Goal: Task Accomplishment & Management: Manage account settings

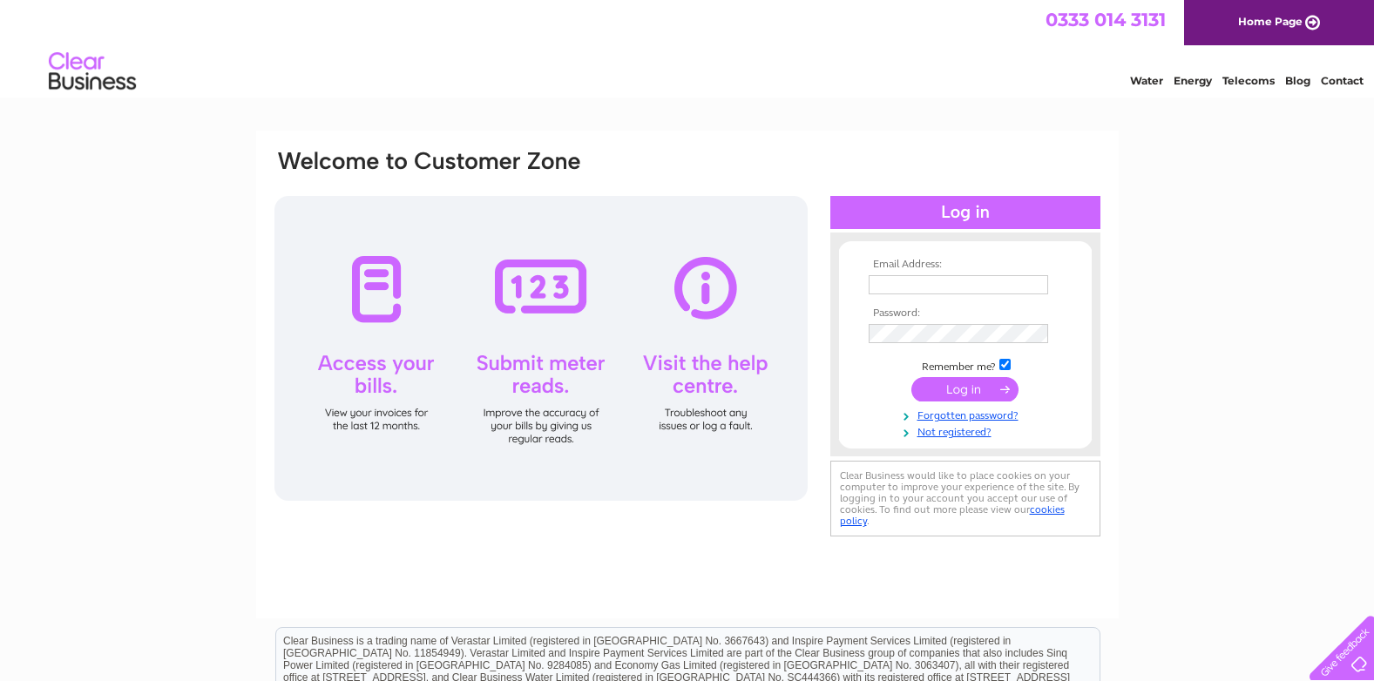
type input "[EMAIL_ADDRESS][DOMAIN_NAME]"
click at [939, 392] on input "submit" at bounding box center [964, 389] width 107 height 24
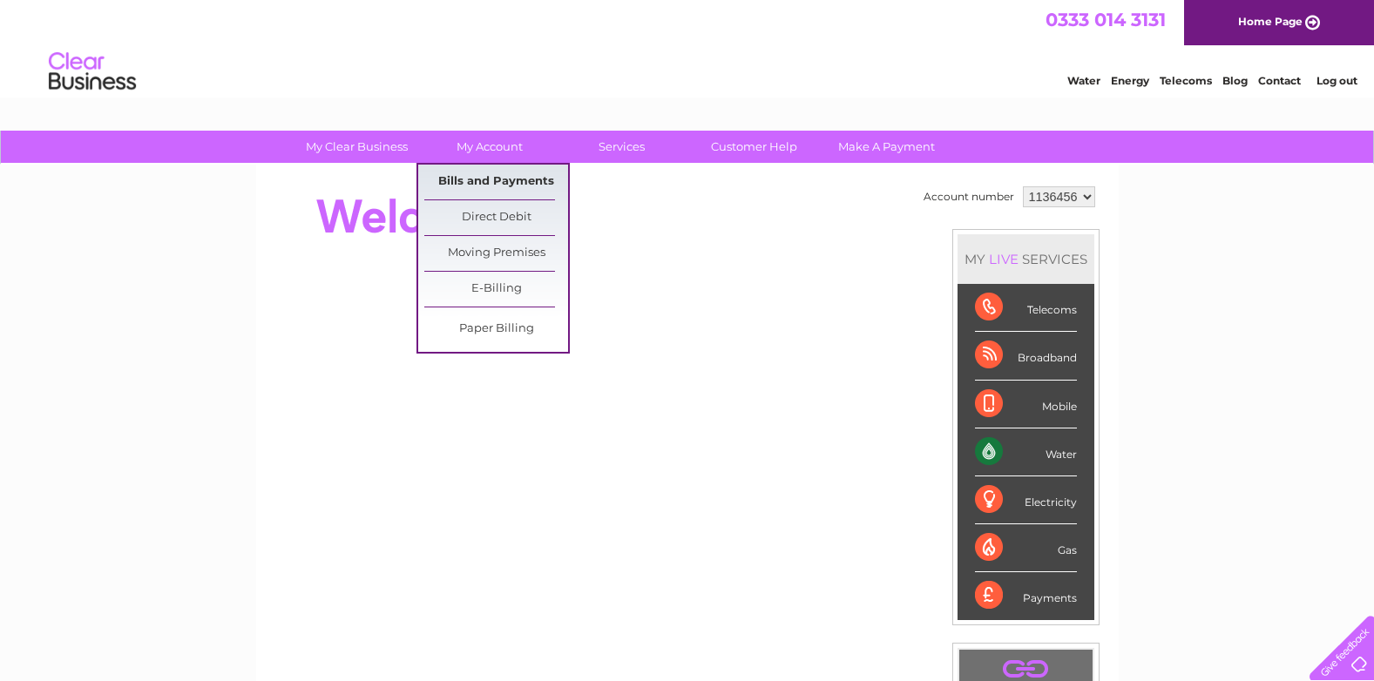
click at [493, 185] on link "Bills and Payments" at bounding box center [496, 182] width 144 height 35
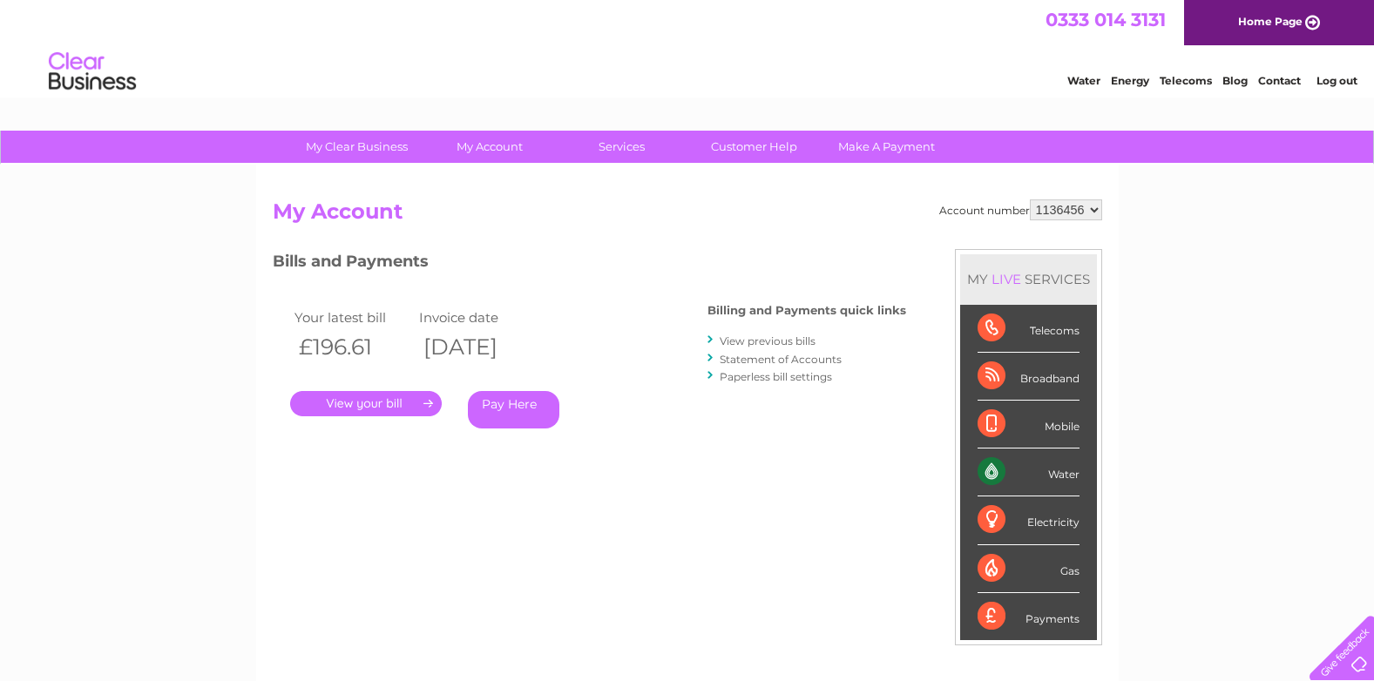
click at [346, 403] on link "." at bounding box center [366, 403] width 152 height 25
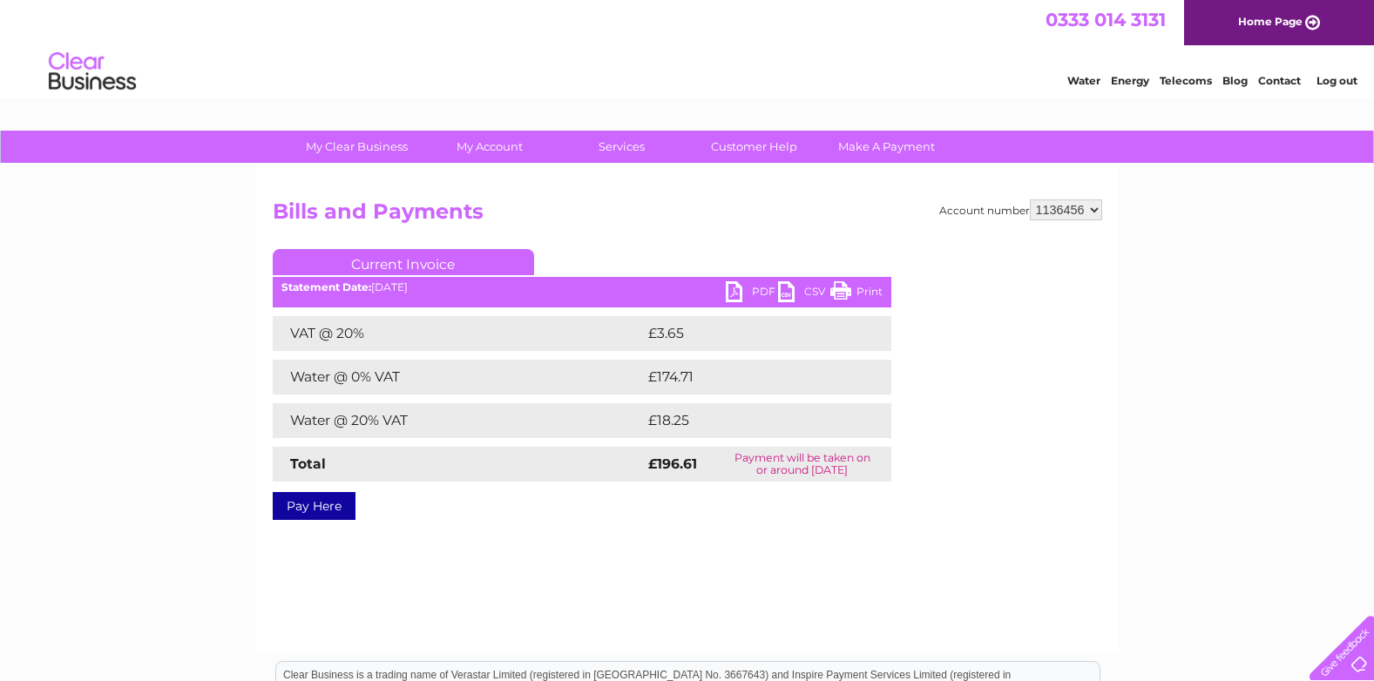
click at [753, 288] on link "PDF" at bounding box center [752, 293] width 52 height 25
click at [1319, 79] on link "Log out" at bounding box center [1337, 80] width 41 height 13
